Goal: Task Accomplishment & Management: Use online tool/utility

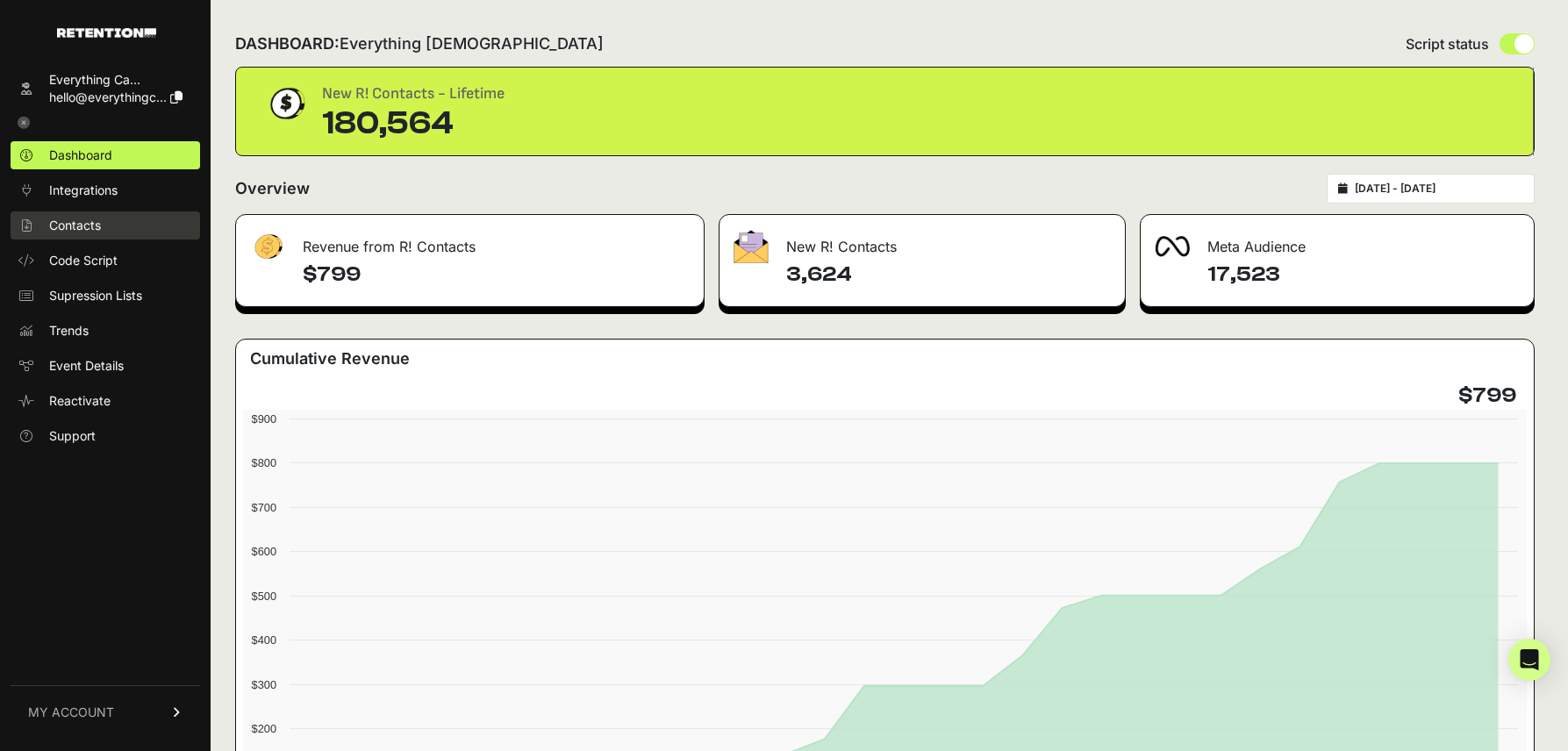
scroll to position [4, 0]
click at [82, 228] on span "Contacts" at bounding box center [74, 225] width 52 height 18
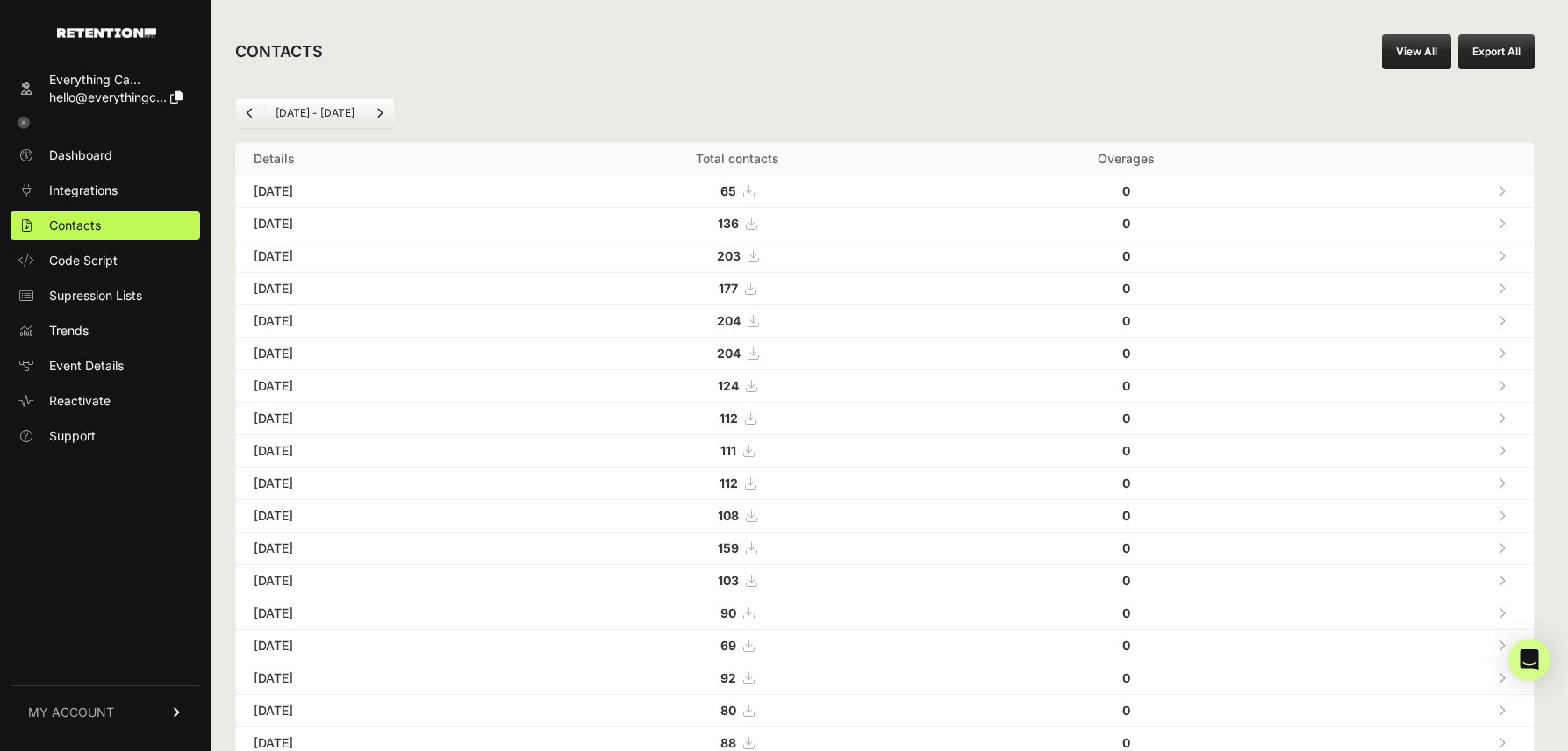
scroll to position [3, 0]
click at [1502, 187] on icon at bounding box center [1502, 189] width 8 height 13
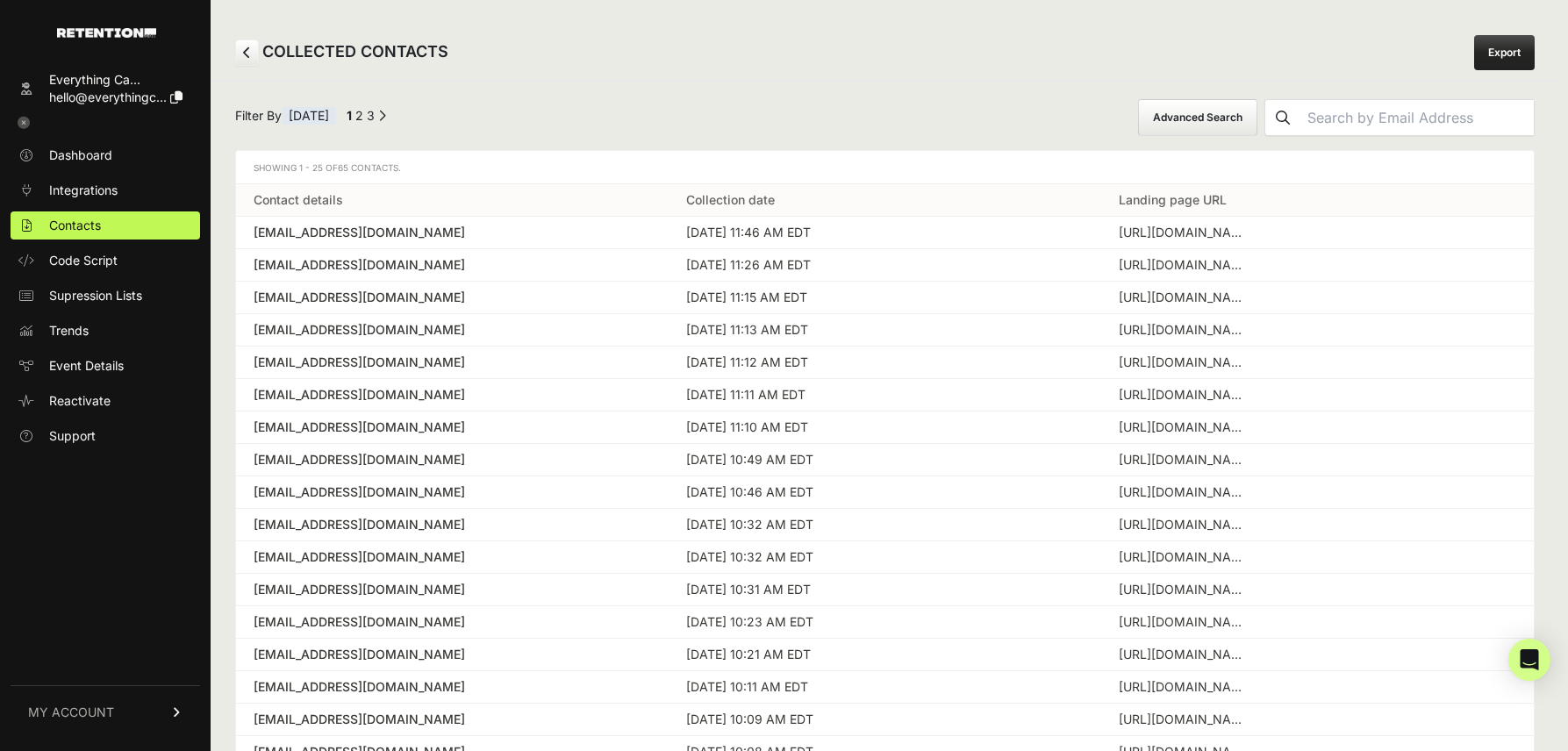
click at [1257, 122] on button "Advanced Search" at bounding box center [1197, 118] width 119 height 37
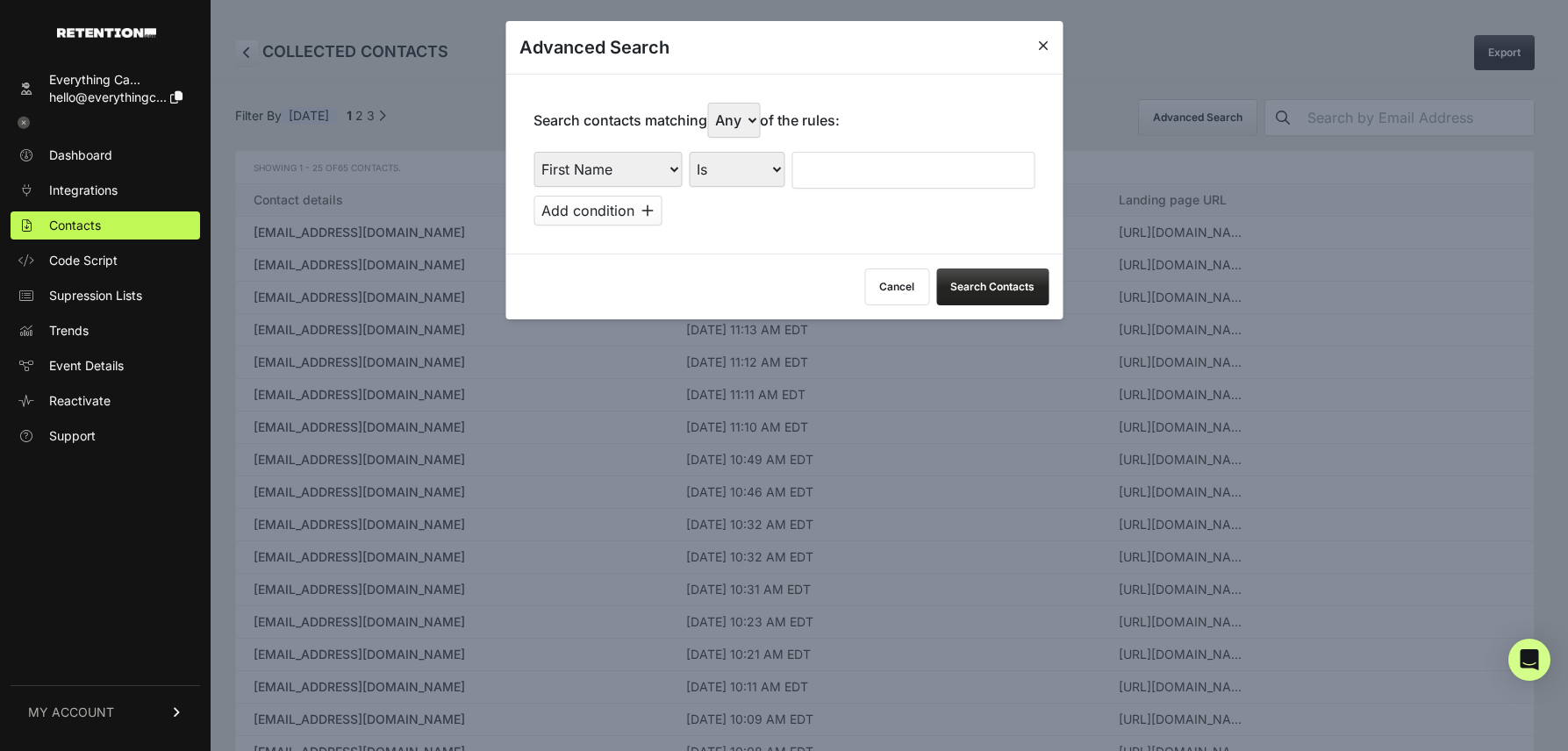
click at [639, 174] on select "First Name Last Name State City Email Email Domain Landing Domain Landing Page …" at bounding box center [608, 170] width 148 height 35
select select "landing_page_domain"
click at [534, 152] on select "First Name Last Name State City Email Email Domain Landing Domain Landing Page …" at bounding box center [608, 170] width 148 height 35
click at [727, 178] on select "Is Is not Contains Starts with" at bounding box center [737, 170] width 96 height 35
select select "contains"
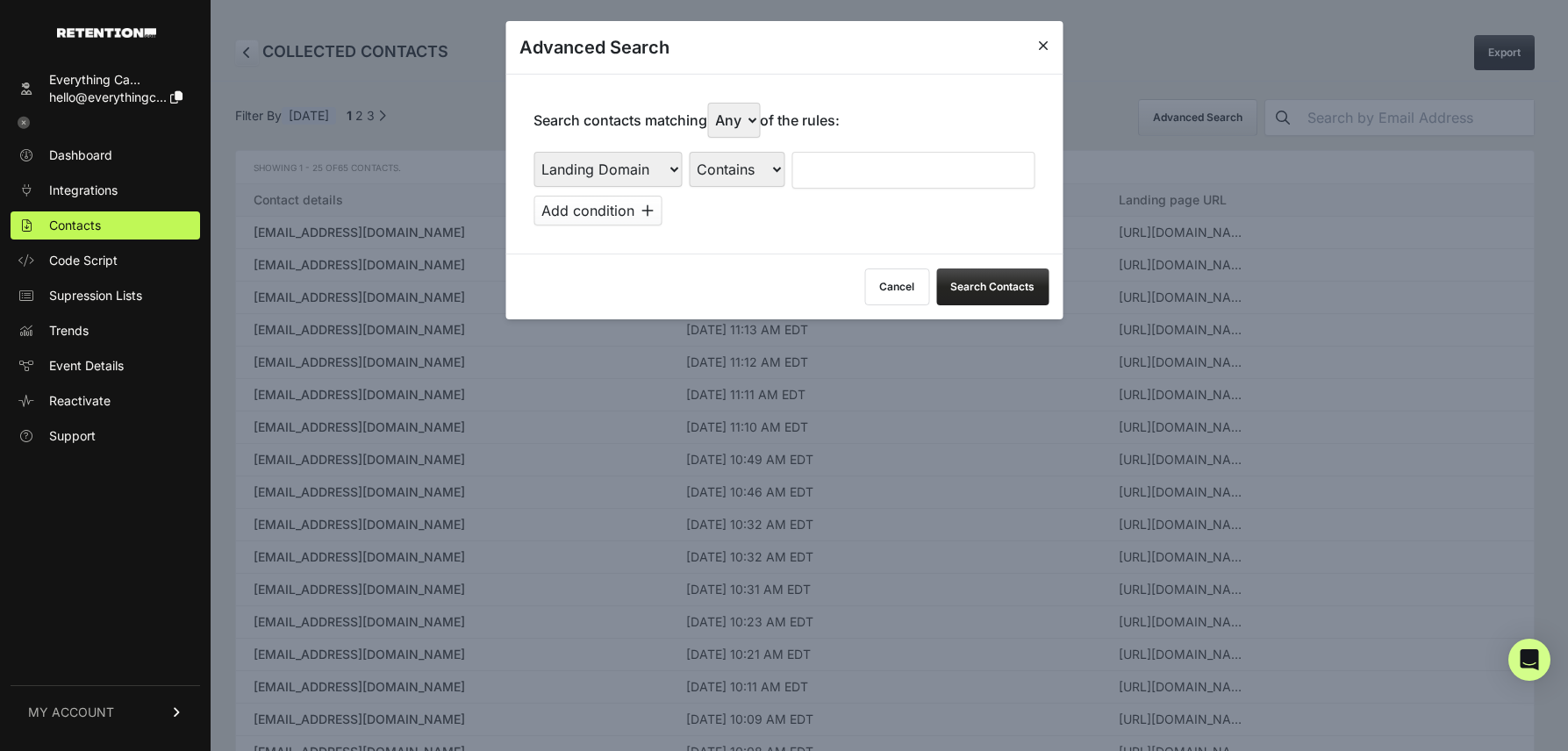
click at [690, 152] on select "Is Is not Contains Starts with" at bounding box center [737, 170] width 96 height 35
click at [862, 163] on input "text" at bounding box center [912, 171] width 243 height 37
type input "cluny"
click at [979, 291] on button "Search Contacts" at bounding box center [991, 287] width 112 height 37
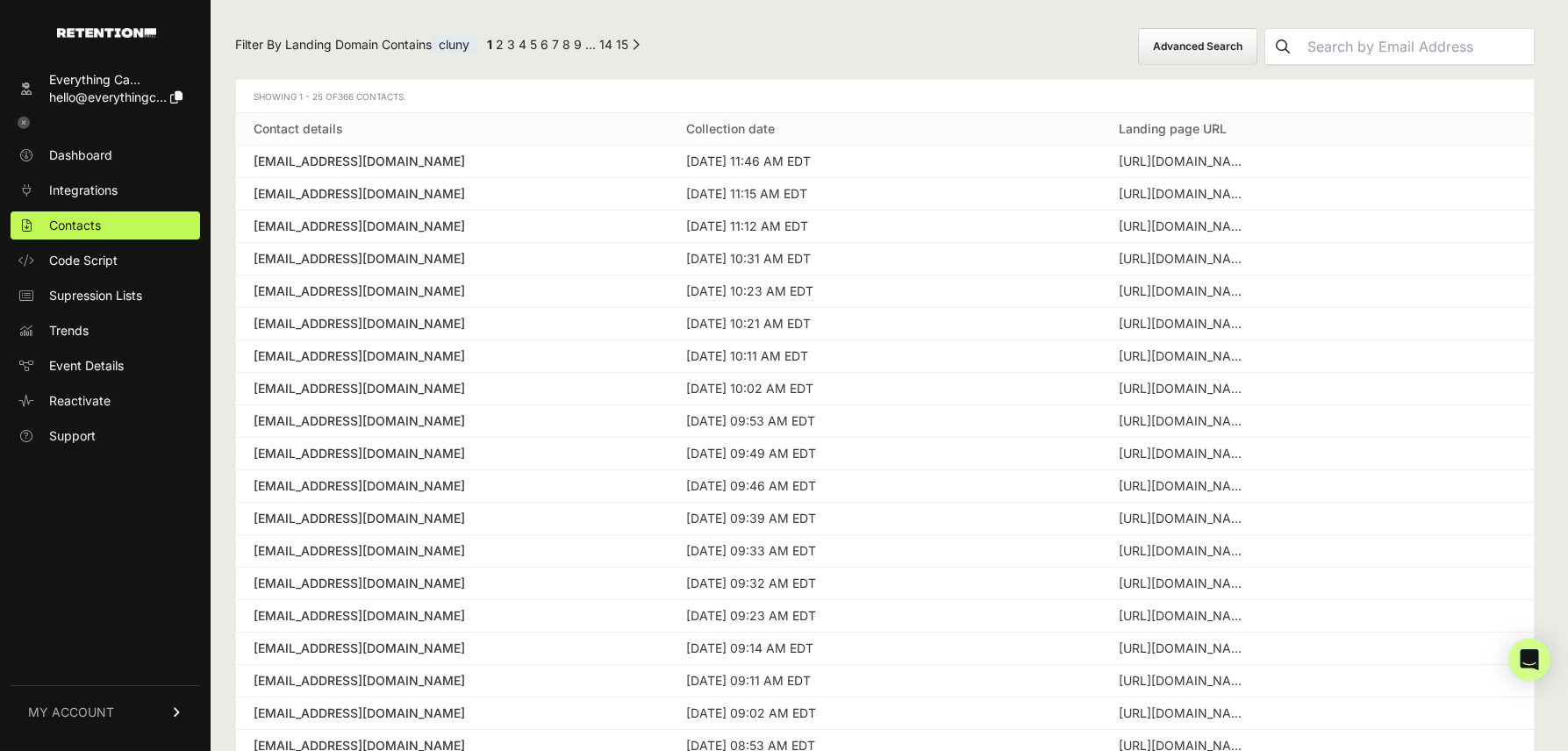
scroll to position [65, 0]
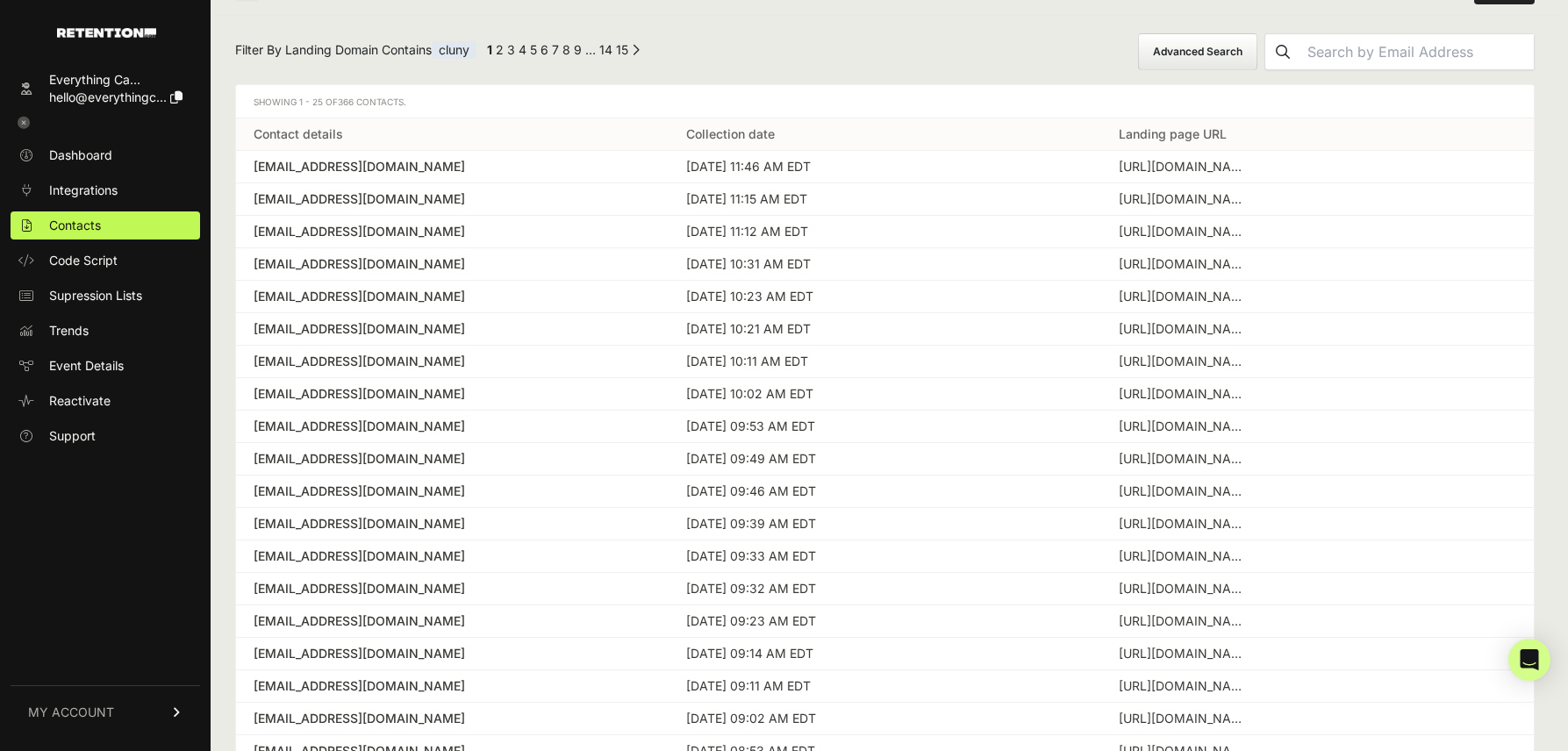
click at [627, 50] on link "15" at bounding box center [622, 49] width 13 height 15
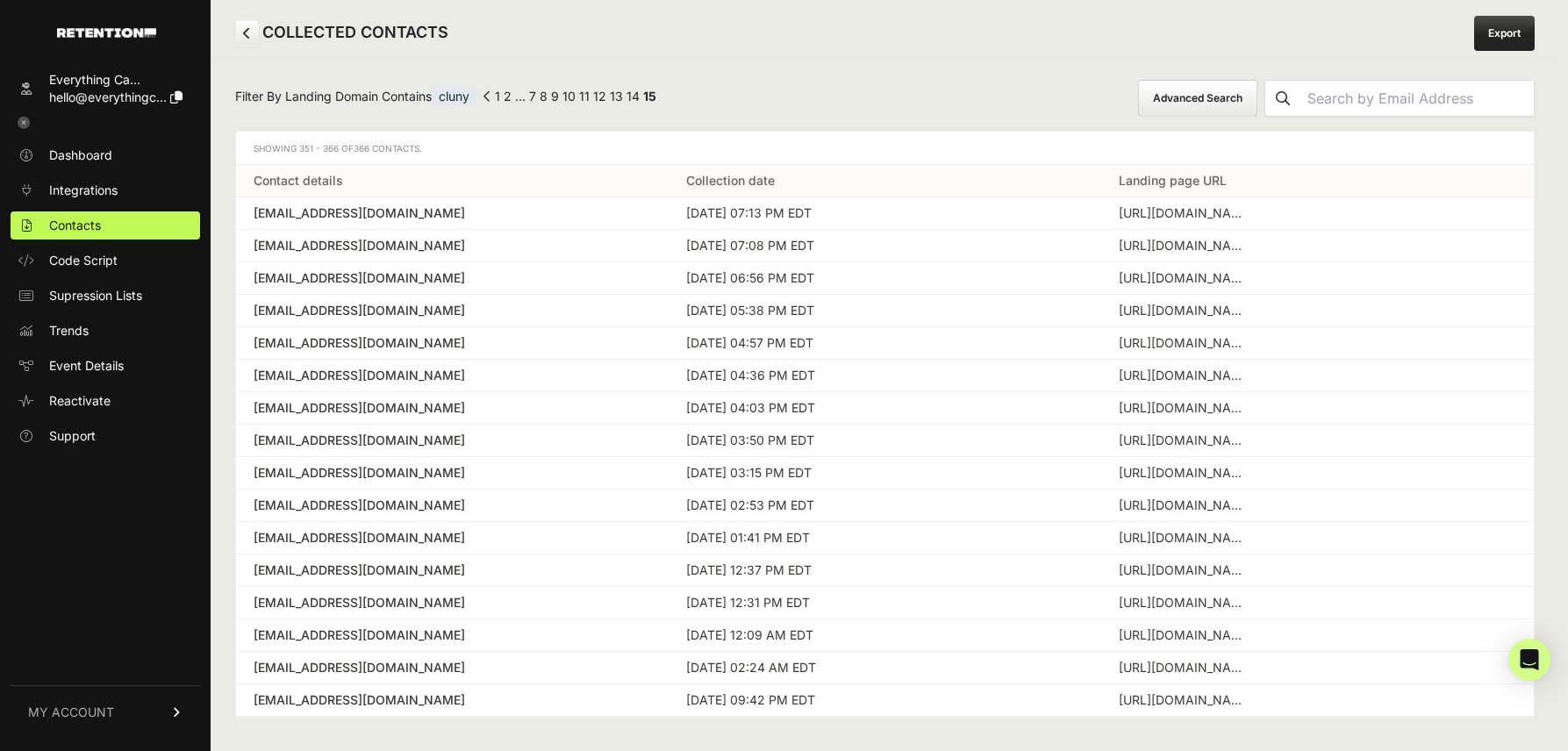
scroll to position [28, 0]
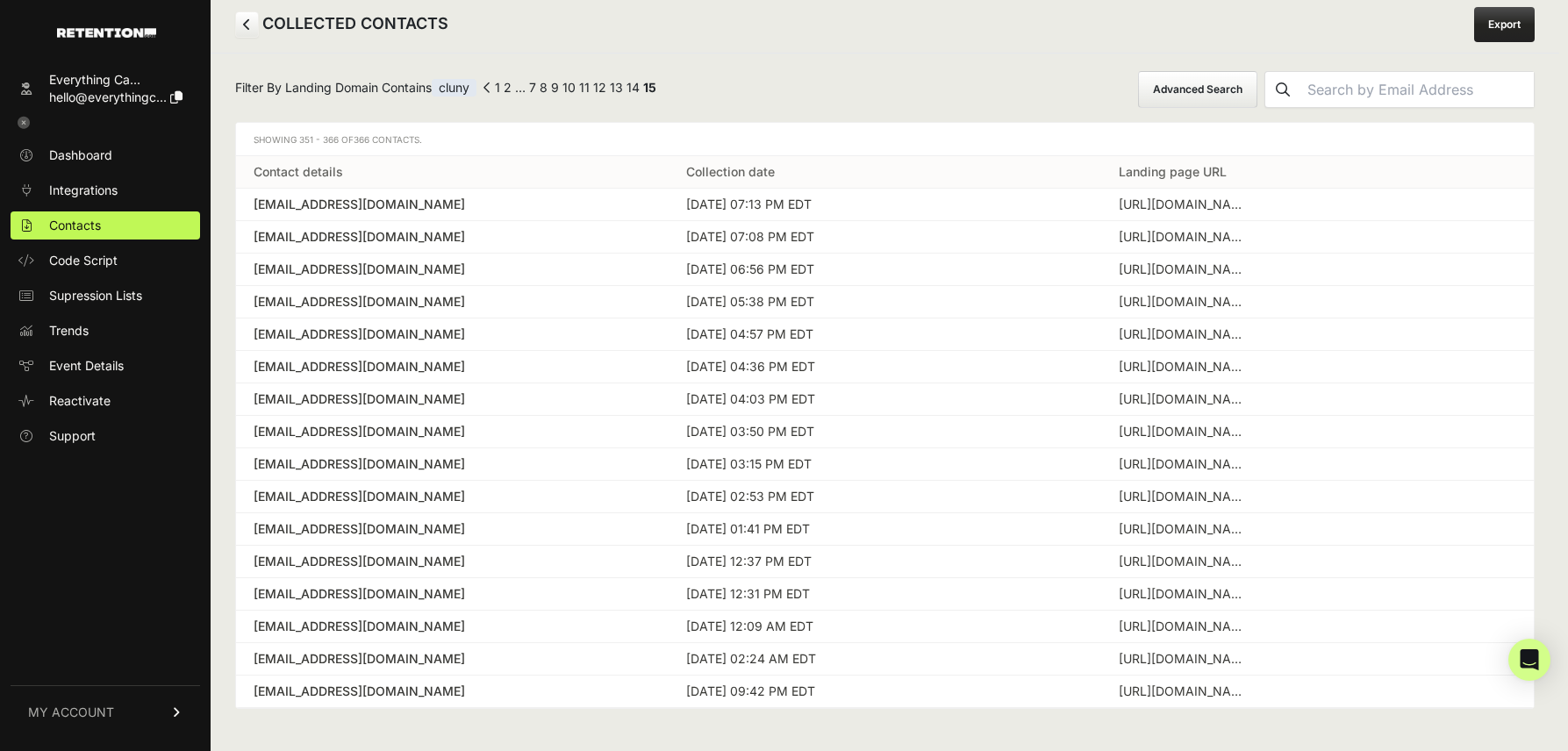
click at [835, 53] on div "Filter By Landing Domain Contains cluny ← Previous 1 2 … 7 8 9 10 11 12 13 14 1…" at bounding box center [885, 389] width 1348 height 674
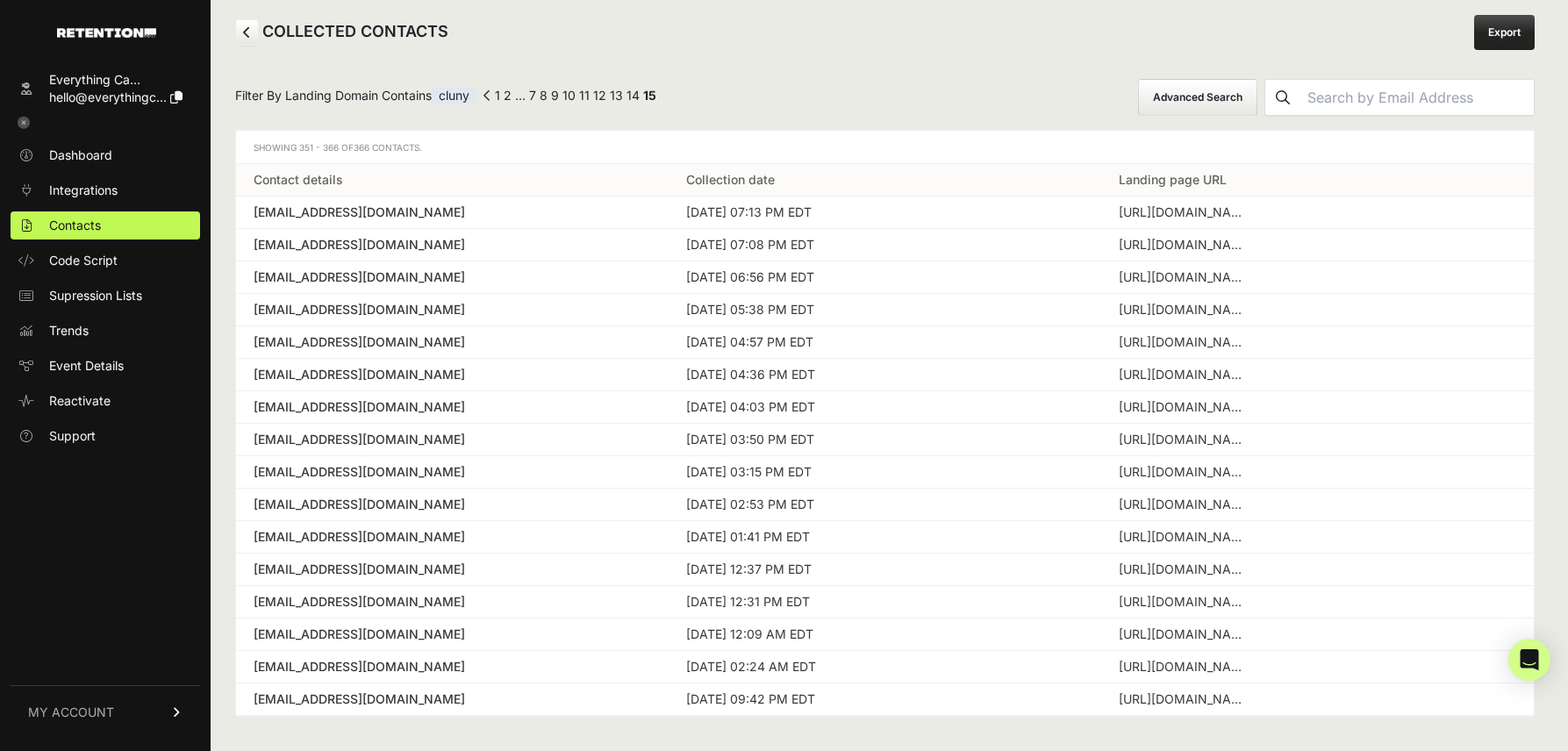
scroll to position [0, 0]
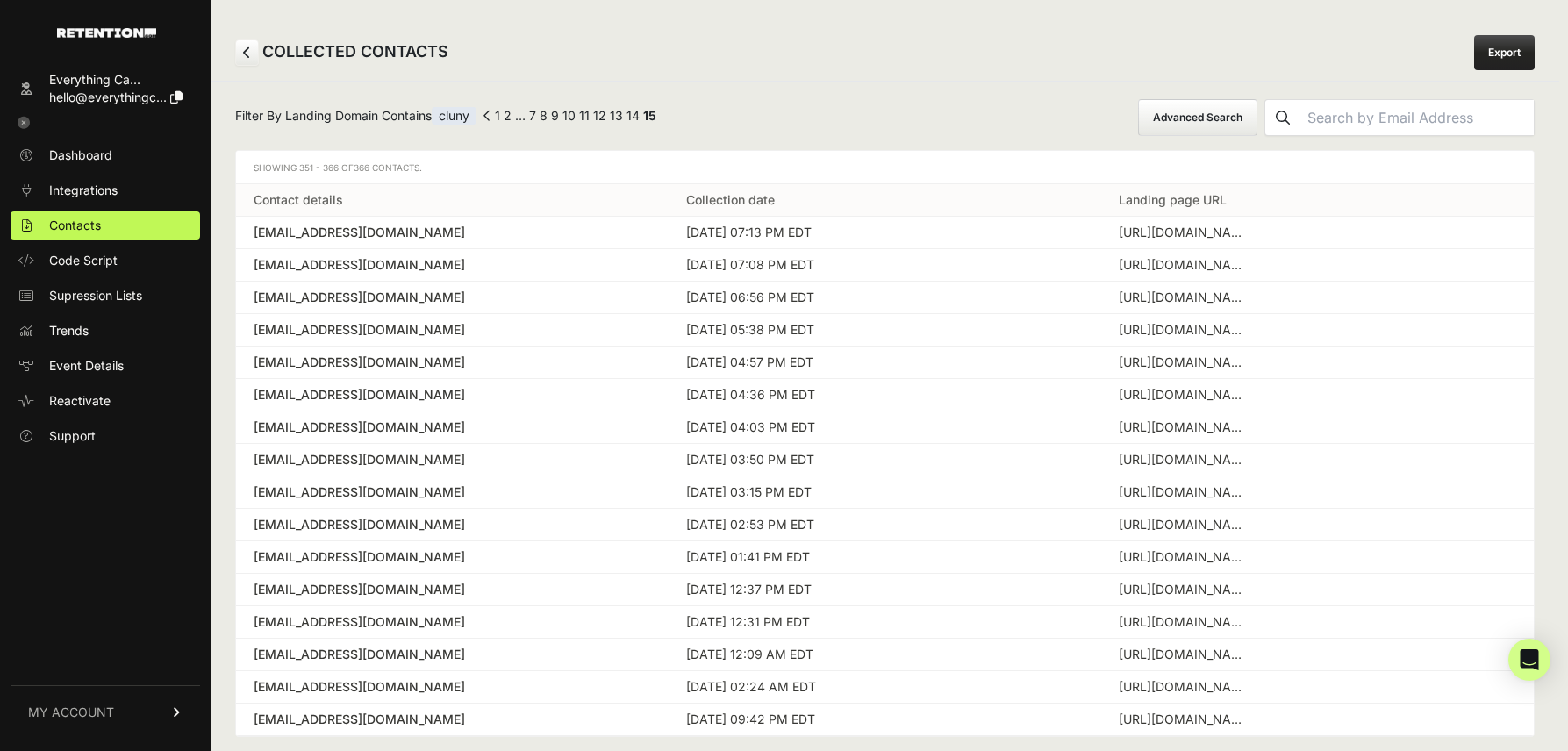
click at [248, 51] on icon at bounding box center [247, 53] width 8 height 13
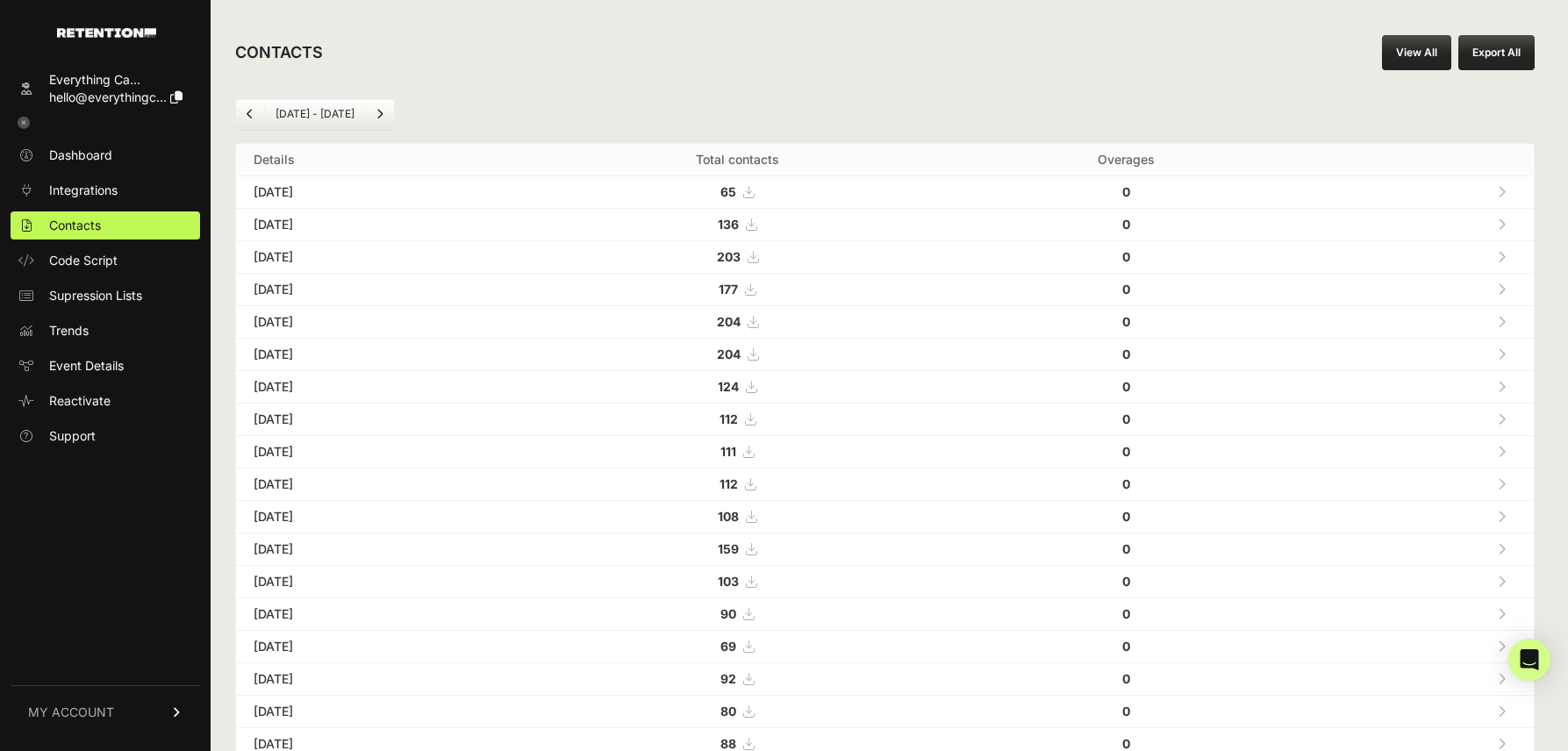
click at [1501, 189] on icon at bounding box center [1502, 192] width 8 height 13
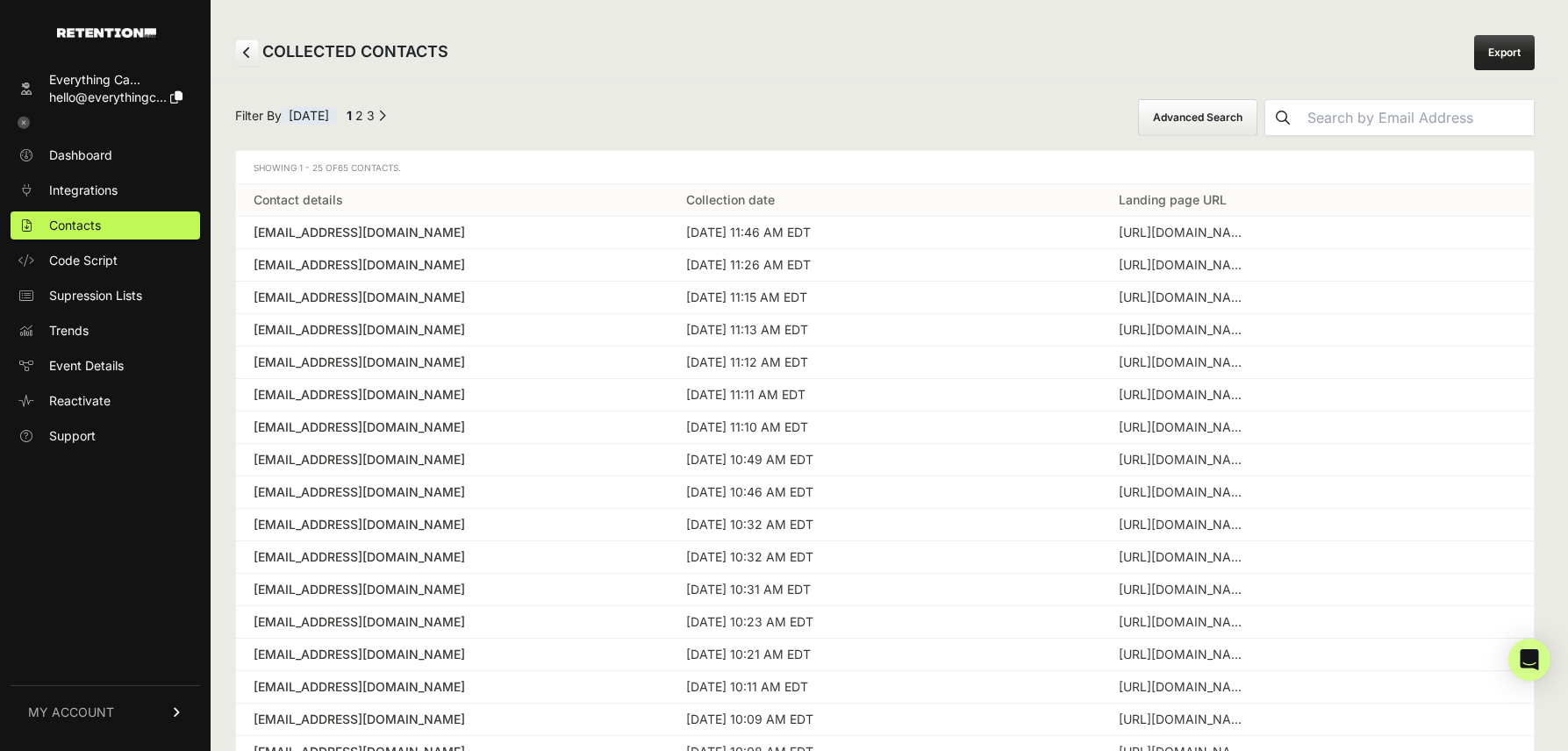
click at [1231, 121] on button "Advanced Search" at bounding box center [1197, 118] width 119 height 37
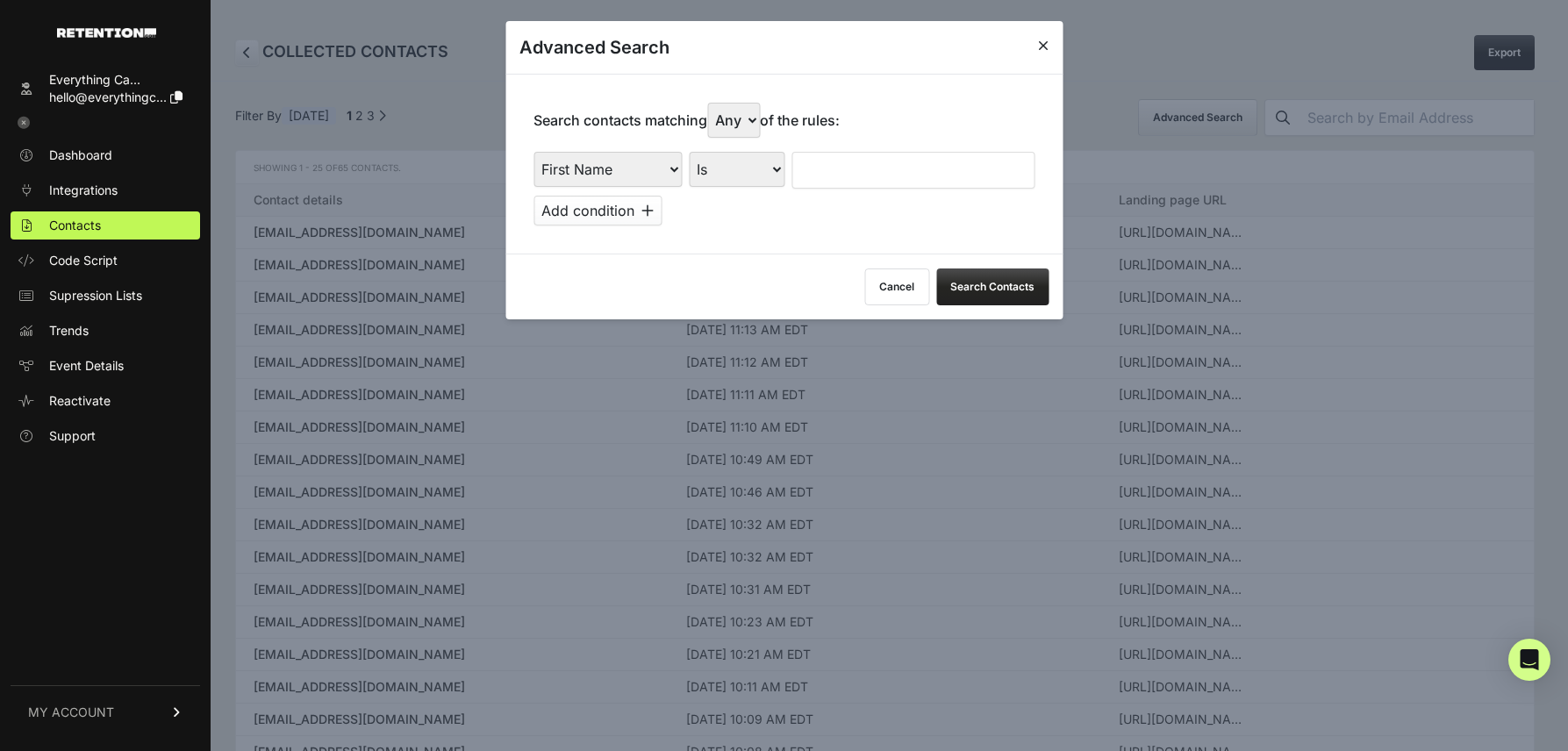
click at [637, 170] on select "First Name Last Name State City Email Email Domain Landing Domain Landing Page …" at bounding box center [608, 170] width 148 height 35
select select "landing_page_domain"
click at [534, 152] on select "First Name Last Name State City Email Email Domain Landing Domain Landing Page …" at bounding box center [608, 170] width 148 height 35
click at [759, 170] on select "Is Is not Contains Starts with" at bounding box center [737, 170] width 96 height 35
select select "contains"
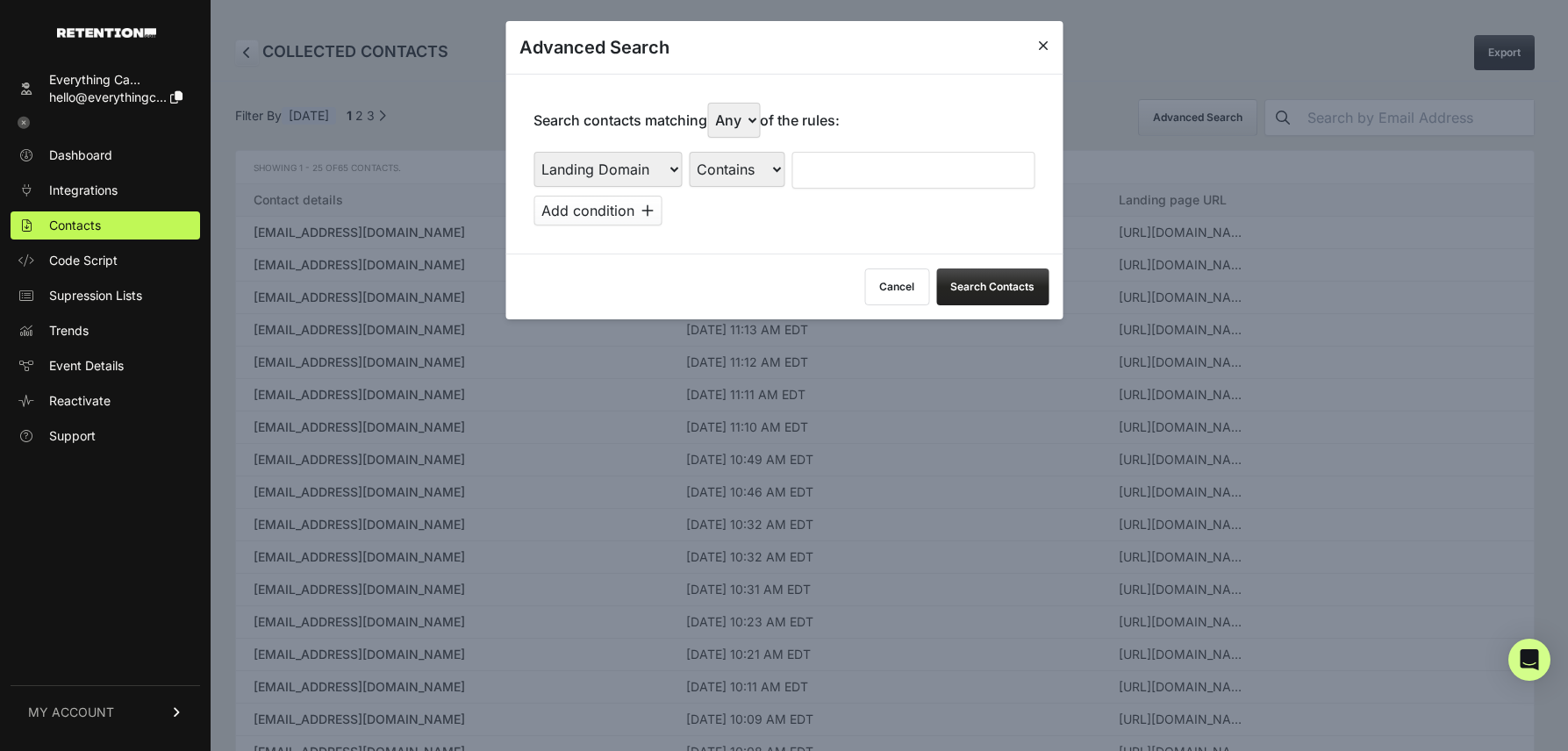
click at [690, 152] on select "Is Is not Contains Starts with" at bounding box center [737, 170] width 96 height 35
click at [880, 180] on input "text" at bounding box center [912, 171] width 243 height 37
click at [970, 283] on button "Search Contacts" at bounding box center [991, 287] width 112 height 37
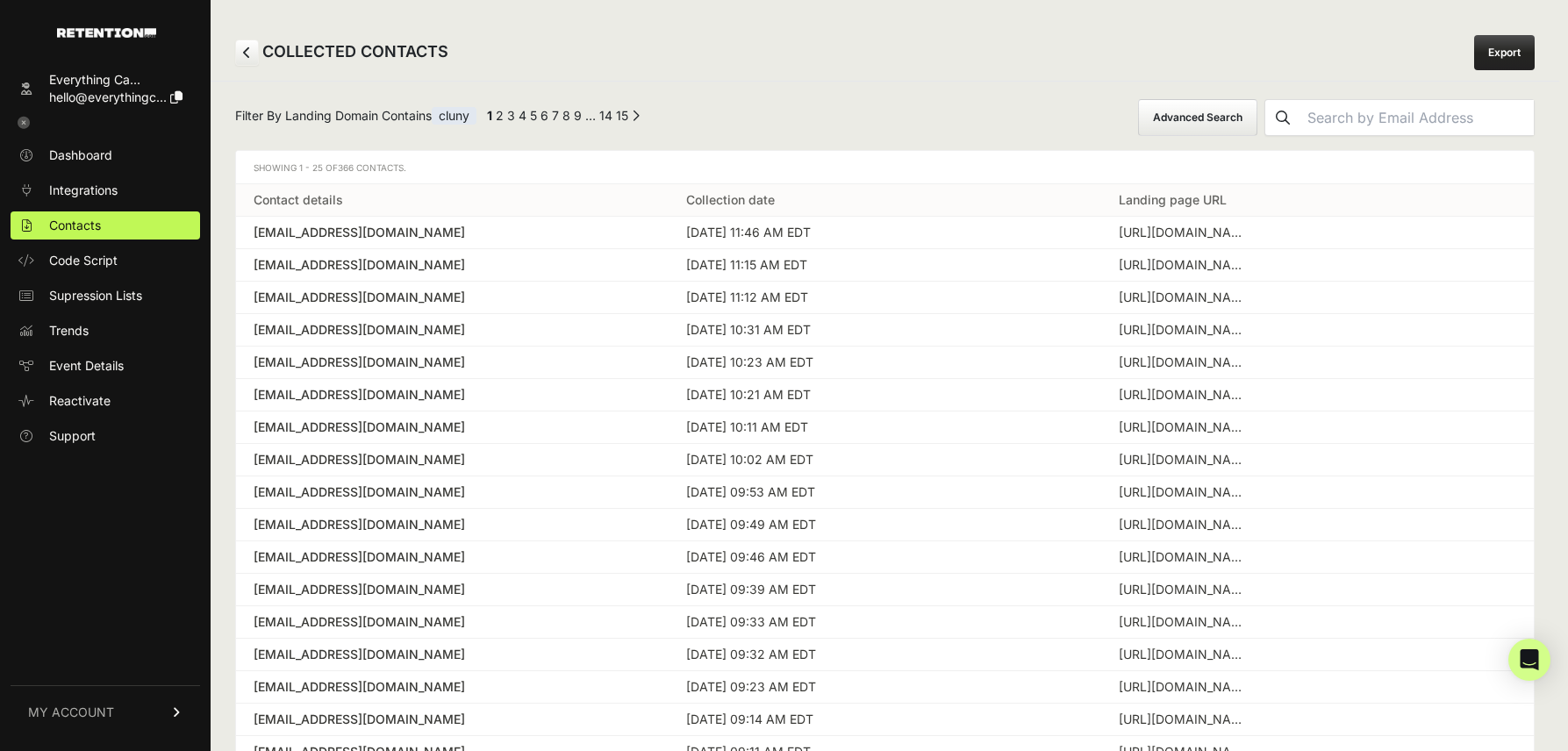
click at [1213, 117] on button "Advanced Search" at bounding box center [1197, 118] width 119 height 37
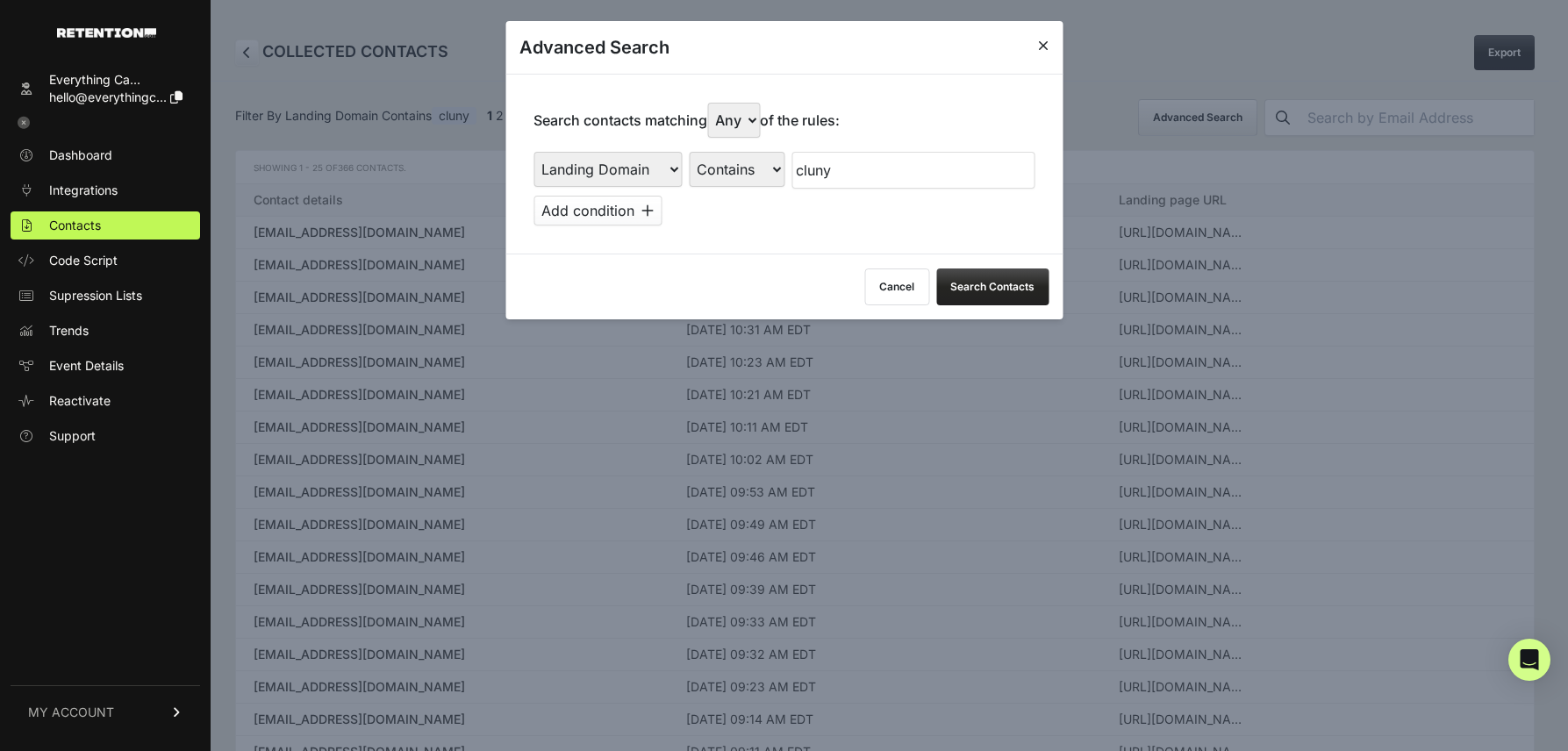
click at [855, 177] on input "cluny" at bounding box center [912, 171] width 243 height 37
type input "full"
click at [995, 283] on button "Search Contacts" at bounding box center [991, 287] width 112 height 37
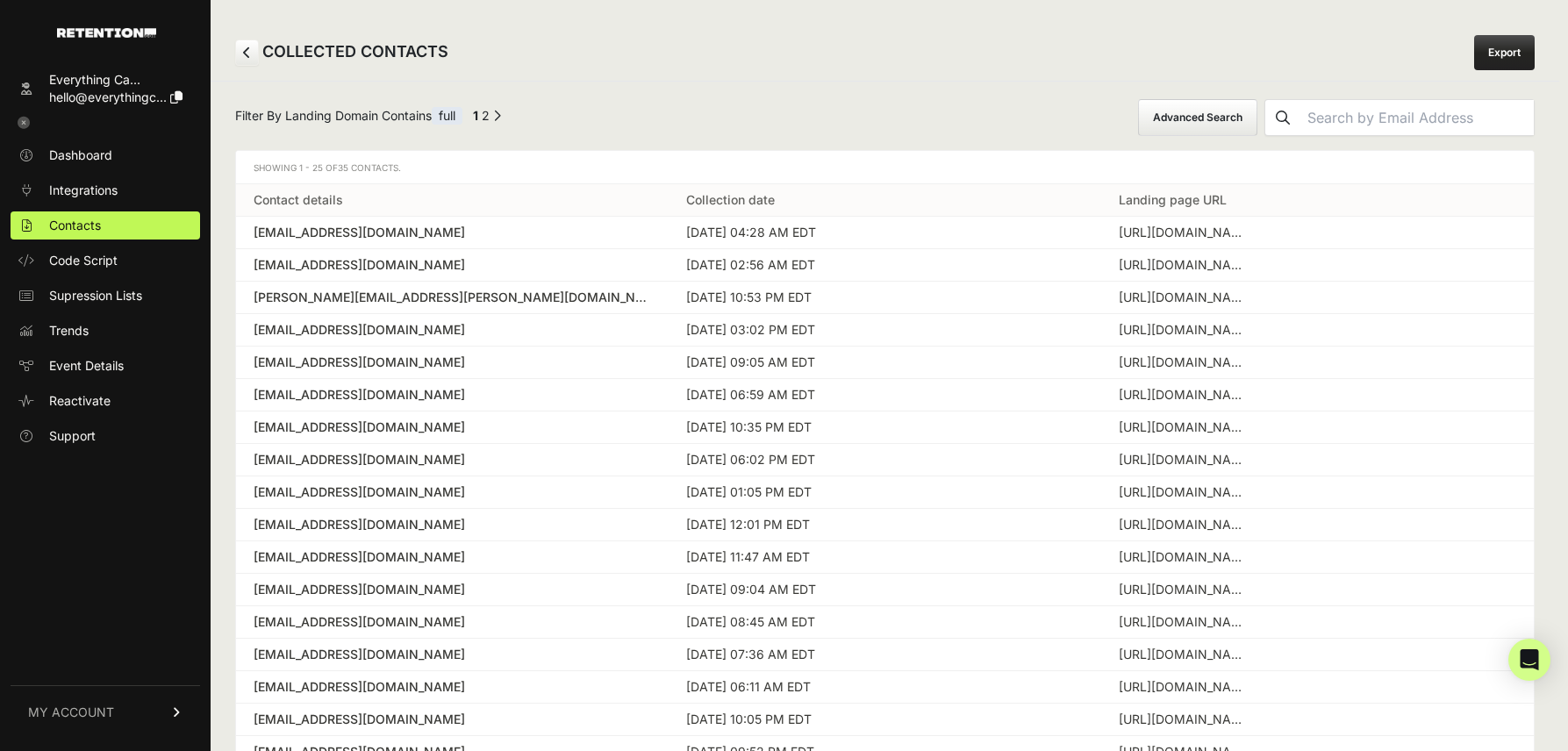
click at [1488, 49] on link "Export" at bounding box center [1505, 53] width 60 height 35
click at [914, 54] on div "COLLECTED CONTACTS Export" at bounding box center [885, 53] width 1348 height 57
